Goal: Find specific page/section: Find specific page/section

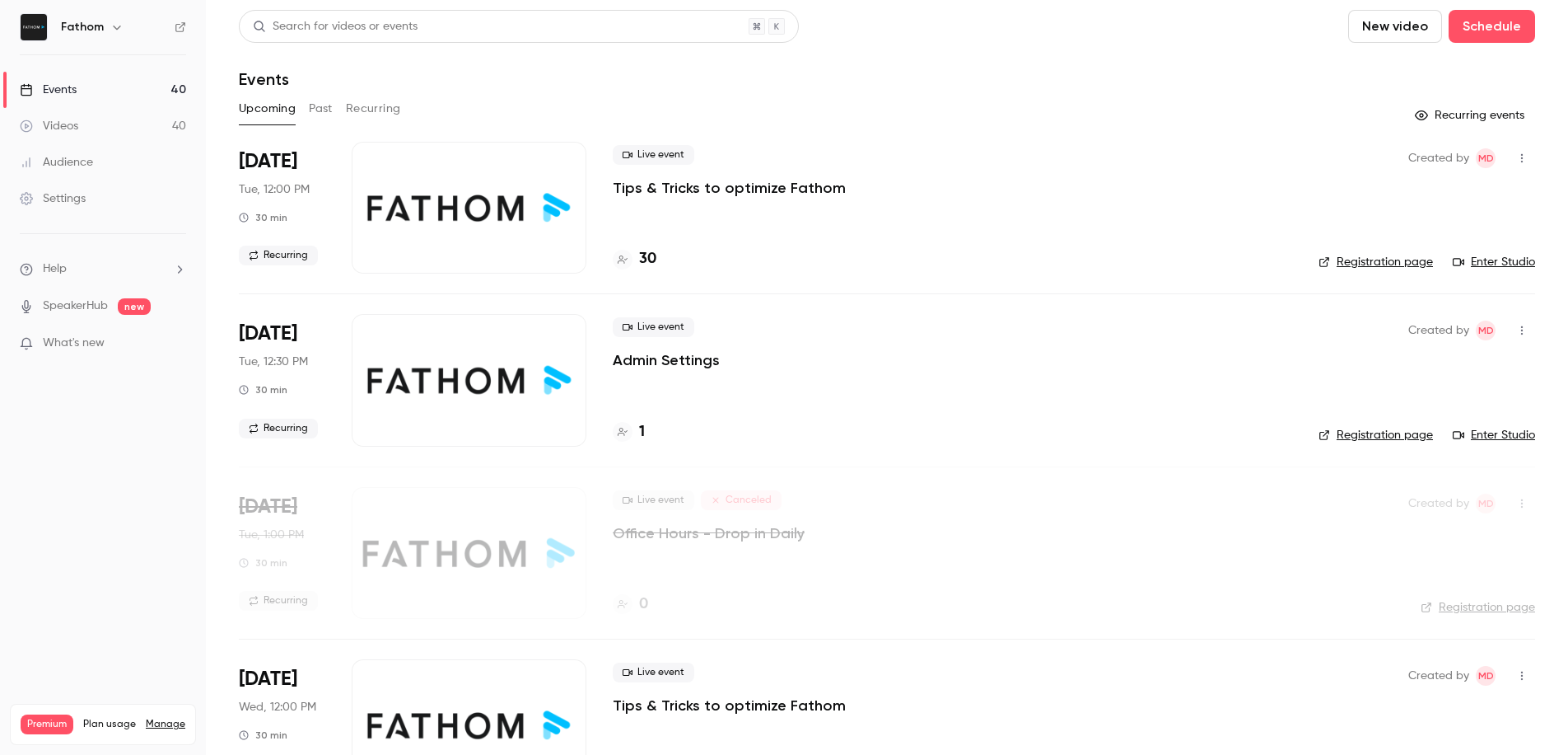
click at [643, 432] on h4 "1" at bounding box center [642, 432] width 6 height 22
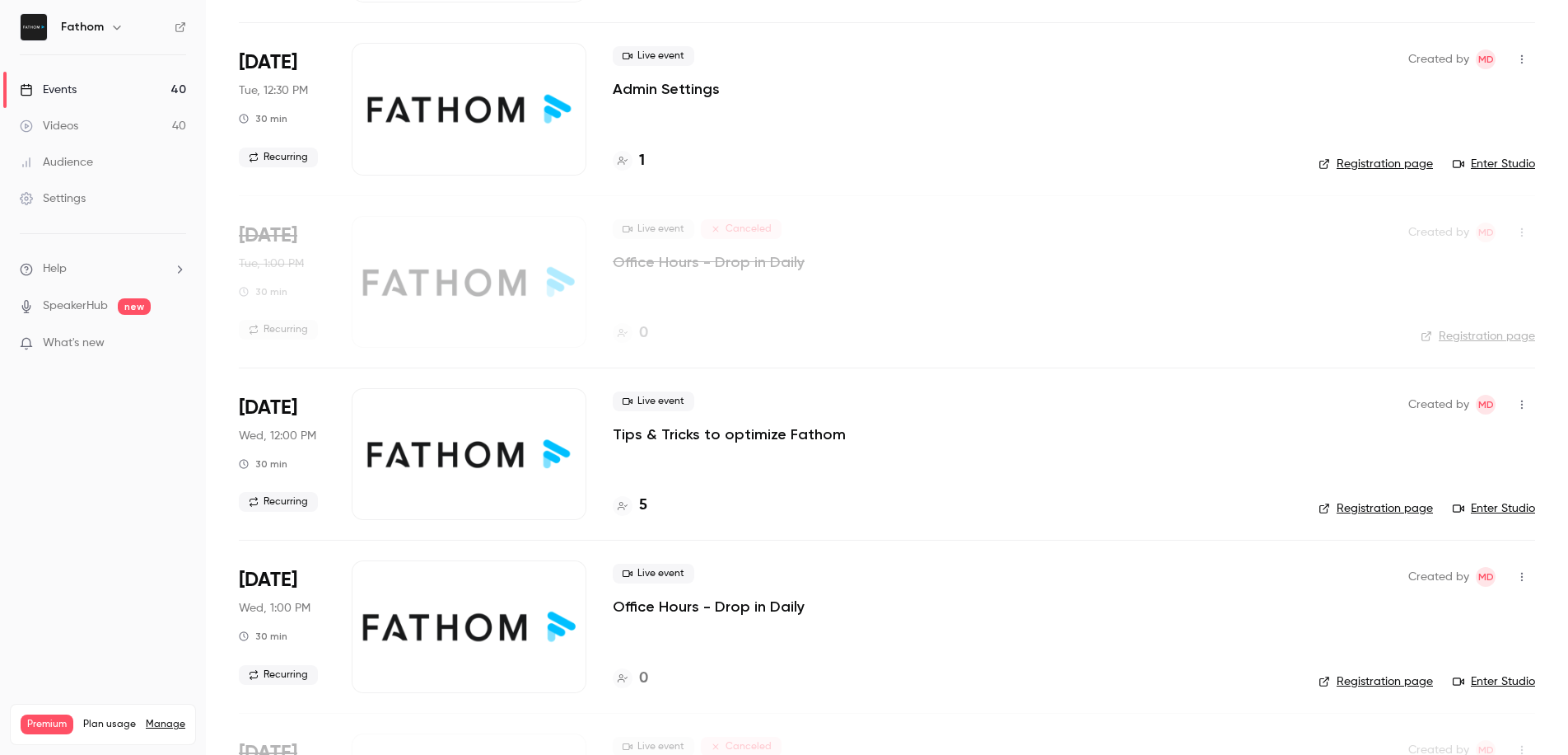
scroll to position [372, 0]
